Goal: Task Accomplishment & Management: Use online tool/utility

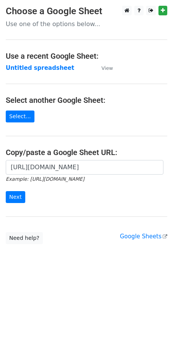
scroll to position [0, 177]
type input "https://docs.google.com/spreadsheets/d/1kqpODvEaWv8otcsoyyRmk8oA7H9MO6RBHemaBbb…"
click at [32, 23] on p "Use one of the options below..." at bounding box center [87, 24] width 162 height 8
click at [15, 191] on input "Next" at bounding box center [16, 197] width 20 height 12
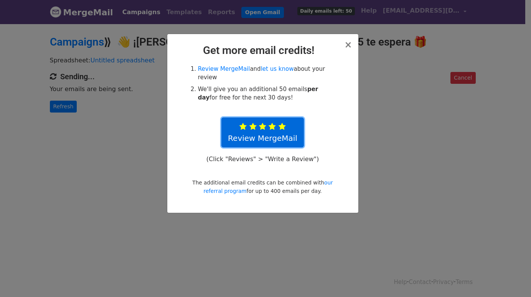
click at [260, 129] on link "Review MergeMail" at bounding box center [262, 133] width 82 height 30
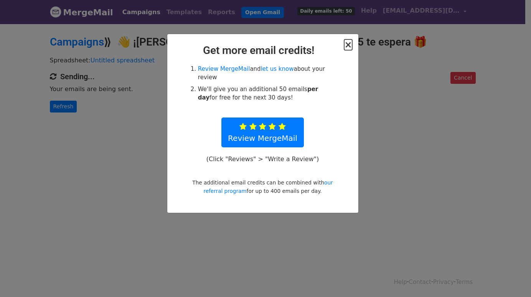
click at [348, 43] on span "×" at bounding box center [348, 44] width 8 height 11
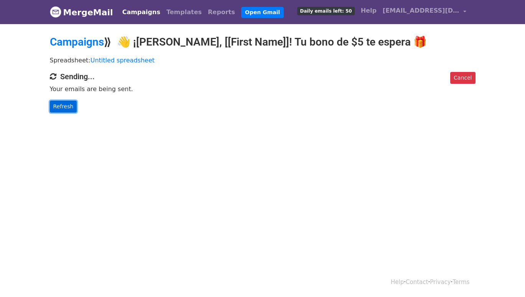
click at [69, 108] on link "Refresh" at bounding box center [63, 107] width 27 height 12
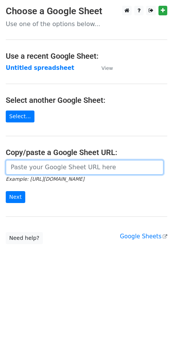
click at [38, 166] on input "url" at bounding box center [85, 167] width 158 height 15
paste input "https://docs.google.com/spreadsheets/d/1kqpODvEaWv8otcsoyyRmk8oA7H9MO6RBHemaBbb…"
type input "https://docs.google.com/spreadsheets/d/1kqpODvEaWv8otcsoyyRmk8oA7H9MO6RBHemaBbb…"
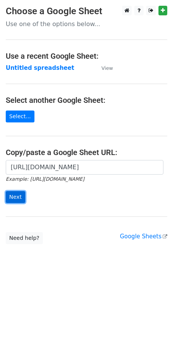
scroll to position [0, 0]
click at [16, 196] on input "Next" at bounding box center [16, 197] width 20 height 12
